Goal: Transaction & Acquisition: Purchase product/service

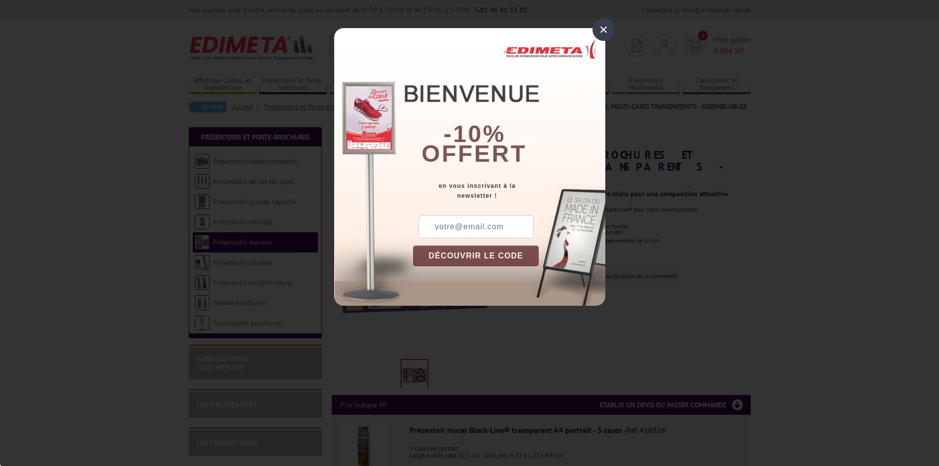
click at [607, 31] on div "×" at bounding box center [604, 29] width 23 height 23
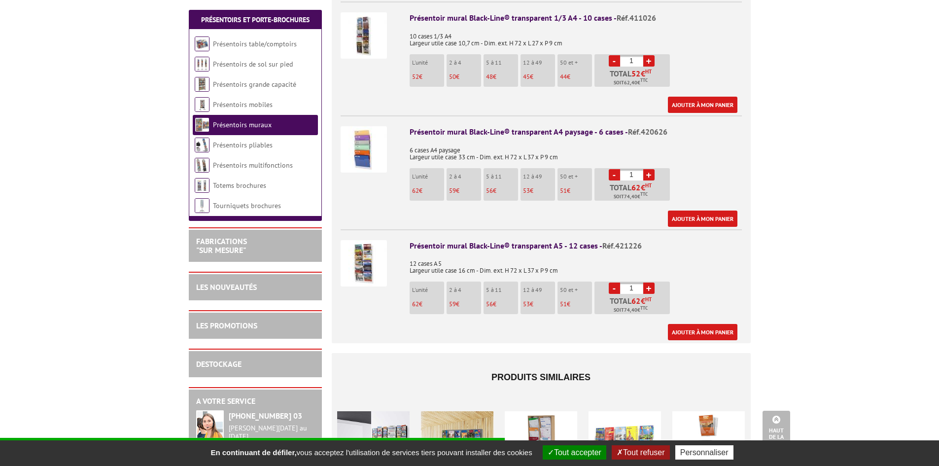
scroll to position [641, 0]
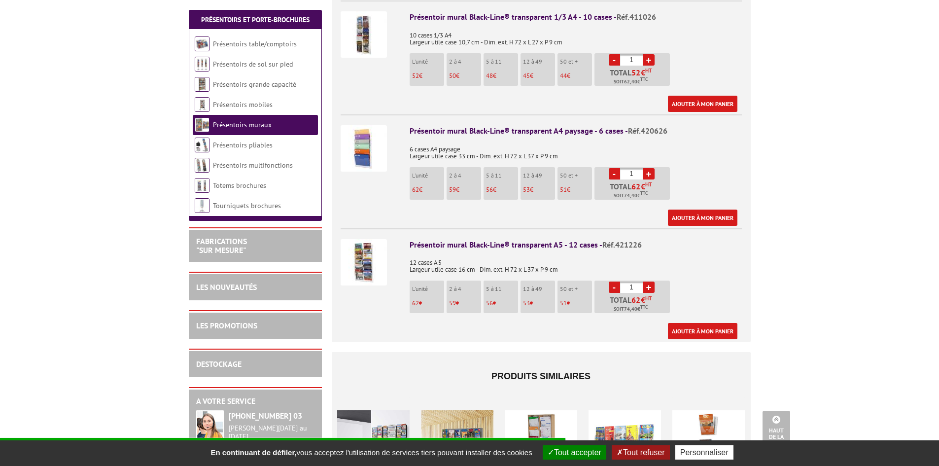
click at [649, 282] on link "+" at bounding box center [648, 287] width 11 height 11
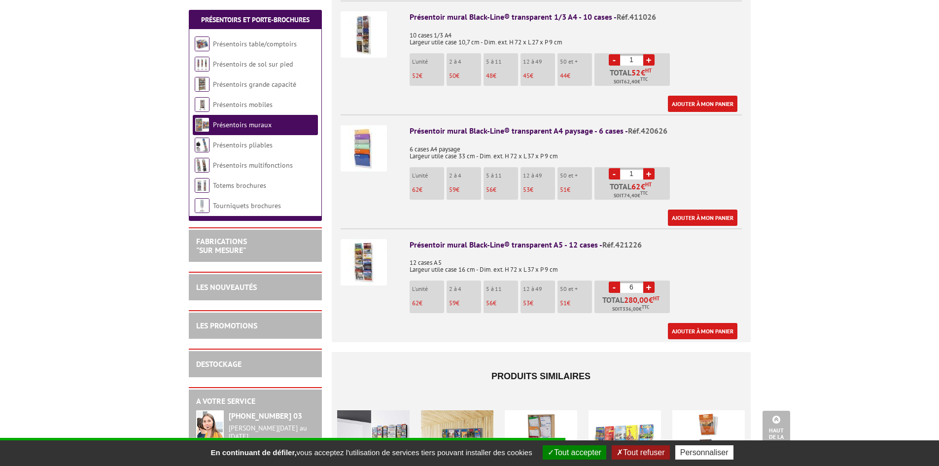
click at [649, 282] on link "+" at bounding box center [648, 287] width 11 height 11
click at [612, 282] on link "-" at bounding box center [614, 287] width 11 height 11
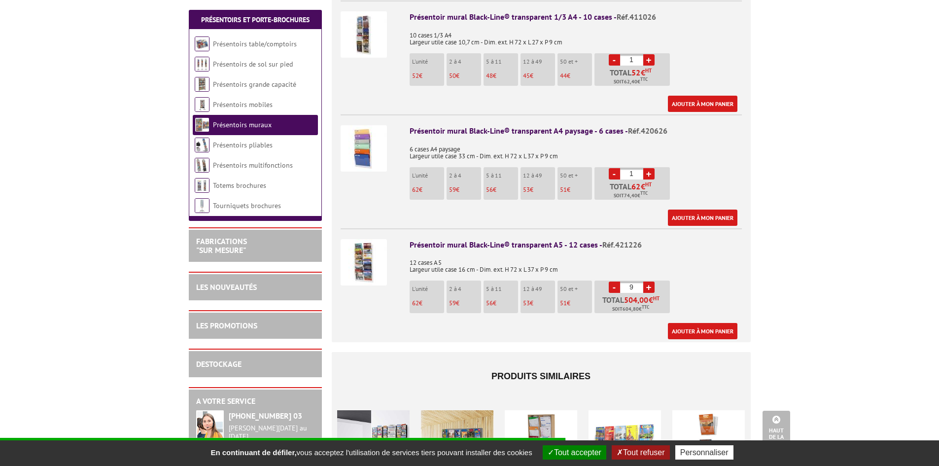
click at [612, 282] on link "-" at bounding box center [614, 287] width 11 height 11
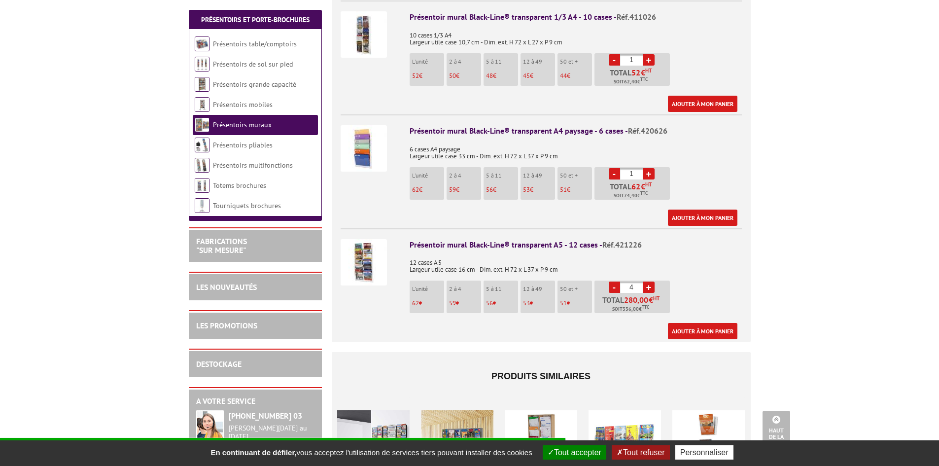
click at [612, 282] on link "-" at bounding box center [614, 287] width 11 height 11
type input "1"
click at [612, 282] on link "-" at bounding box center [614, 287] width 11 height 11
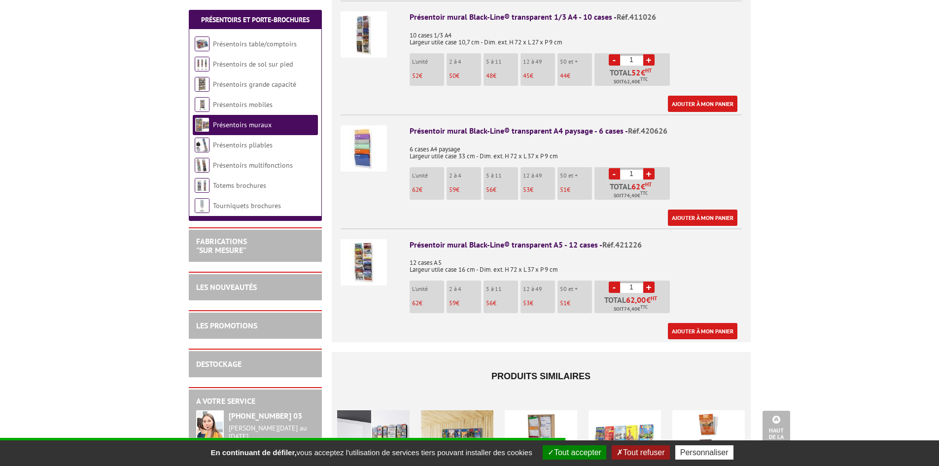
click at [841, 208] on body "Nos équipes sont à votre service du lundi au vendredi de 8h30 à 12h30 et de 13h…" at bounding box center [469, 99] width 939 height 1481
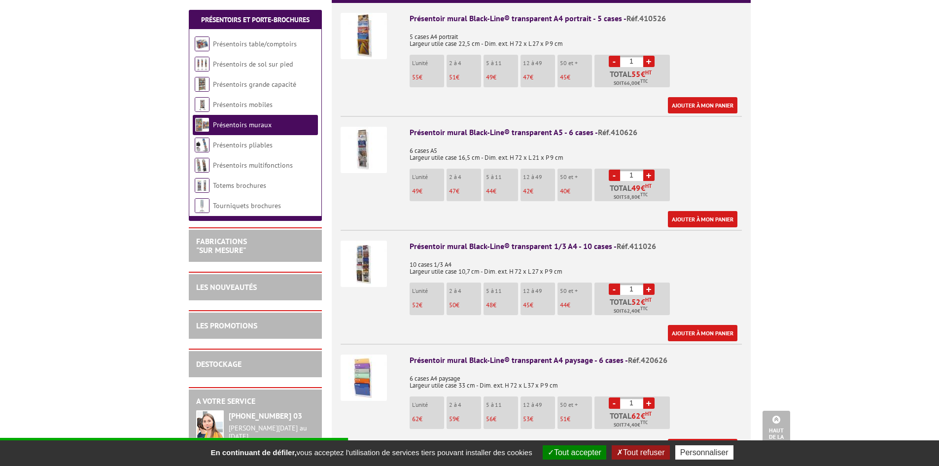
scroll to position [394, 0]
